Goal: Register for event/course

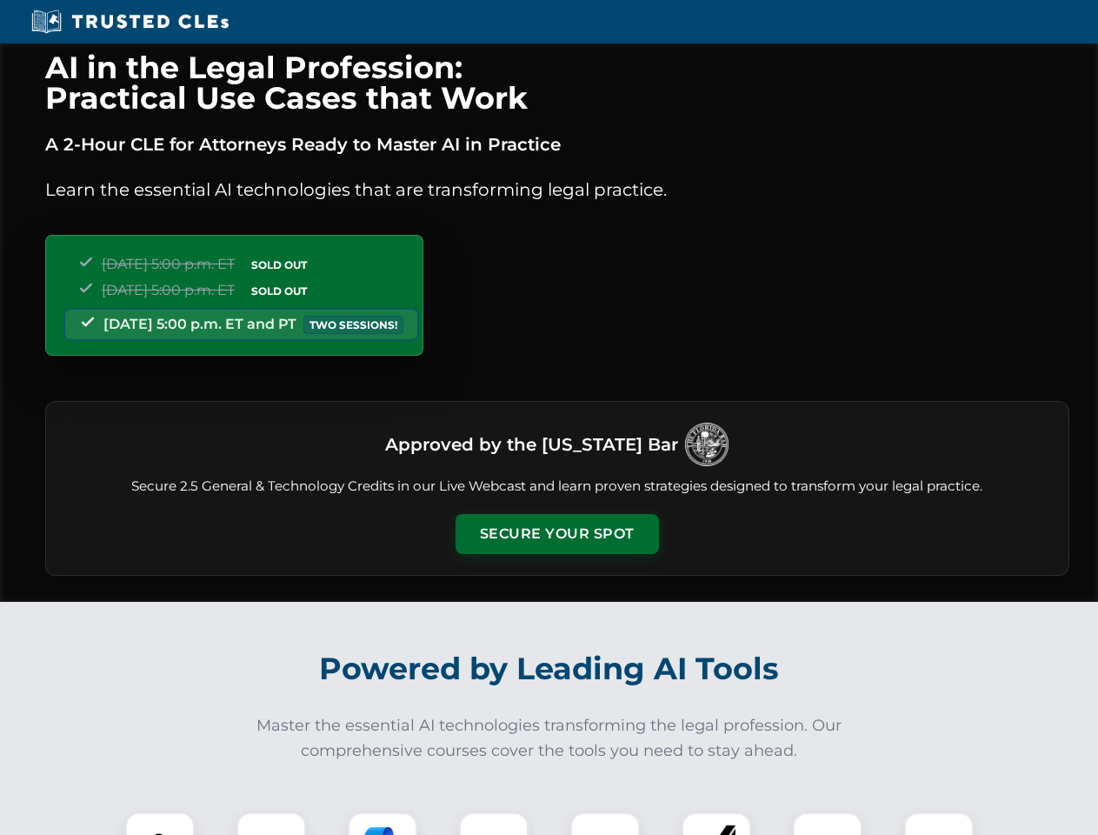
click at [557, 534] on button "Secure Your Spot" at bounding box center [557, 534] width 203 height 40
click at [160, 824] on img at bounding box center [160, 847] width 50 height 50
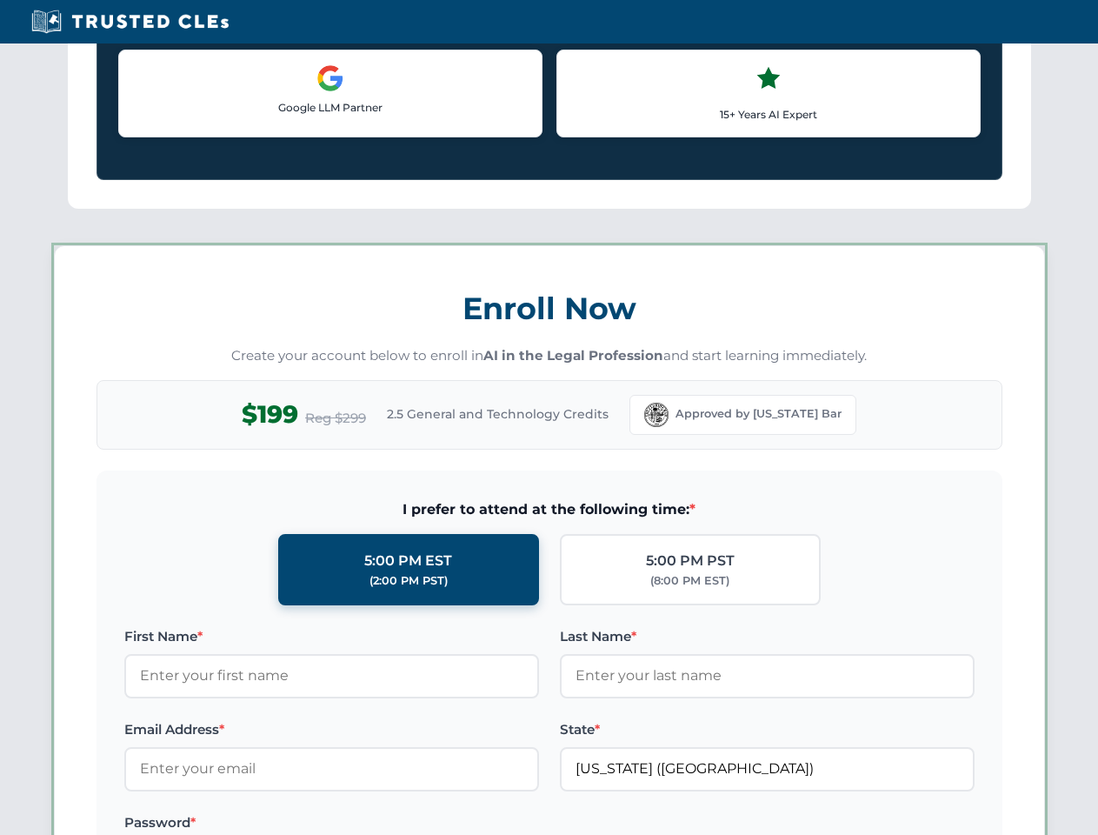
click at [383, 824] on label "Password *" at bounding box center [331, 822] width 415 height 21
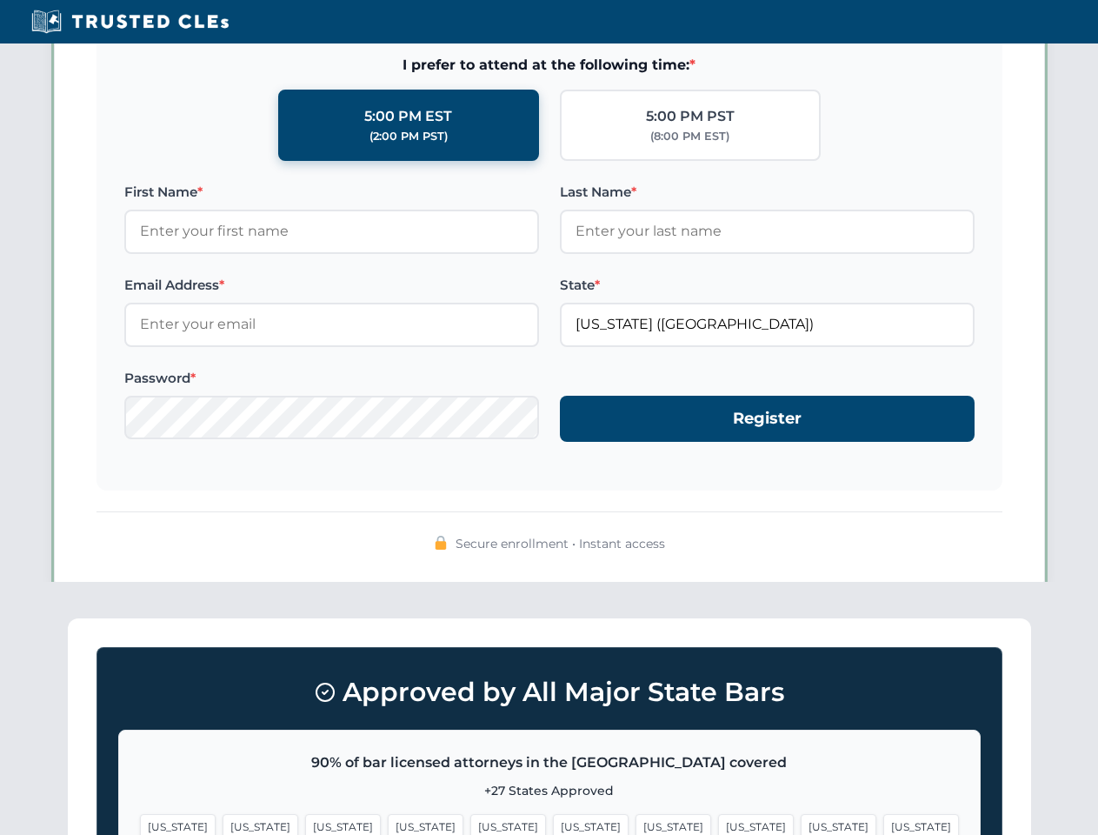
click at [801, 824] on span "[US_STATE]" at bounding box center [839, 826] width 76 height 25
